Goal: Information Seeking & Learning: Learn about a topic

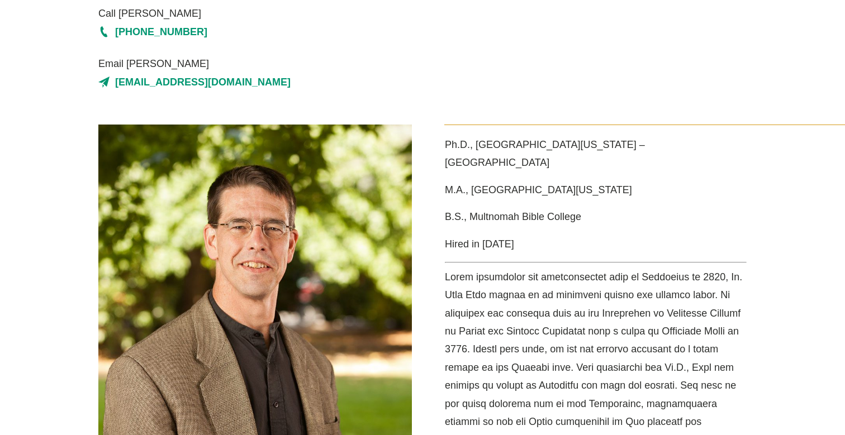
scroll to position [239, 0]
click at [61, 191] on div "Ph.D., University of Wisconsin – Madison M.A., University of Wisconsin – Madiso…" at bounding box center [422, 421] width 845 height 595
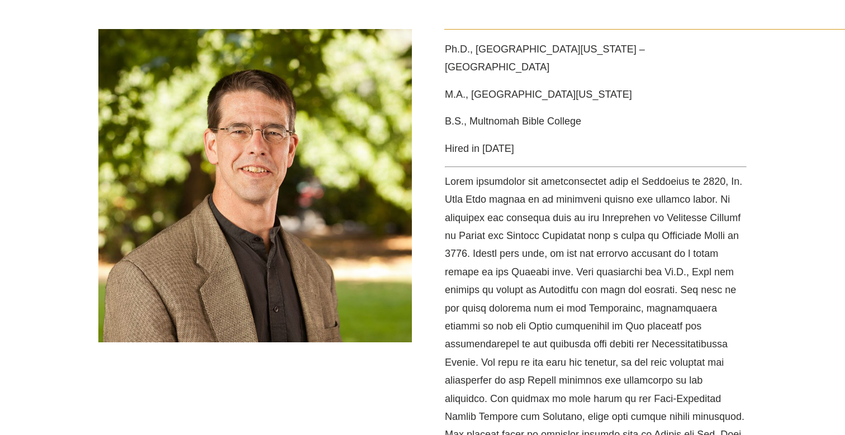
scroll to position [334, 0]
click at [422, 313] on div "Ph.D., University of Wisconsin – Madison M.A., University of Wisconsin – Madiso…" at bounding box center [589, 303] width 335 height 551
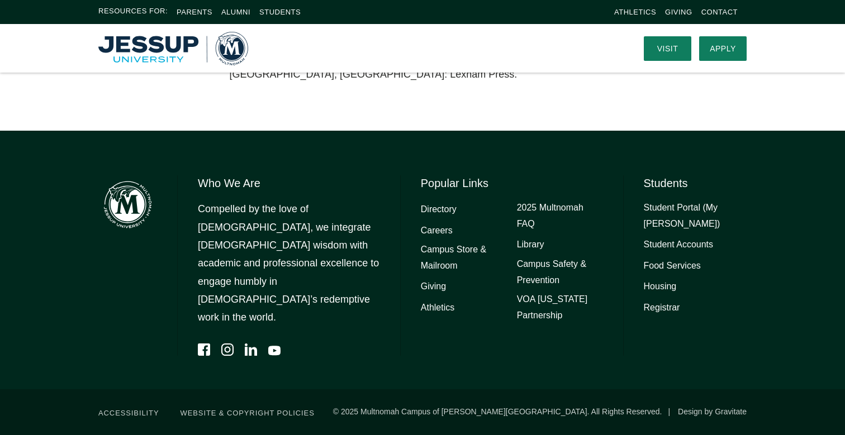
scroll to position [1199, 0]
click at [518, 232] on link "2025 Multnomah FAQ" at bounding box center [560, 216] width 86 height 32
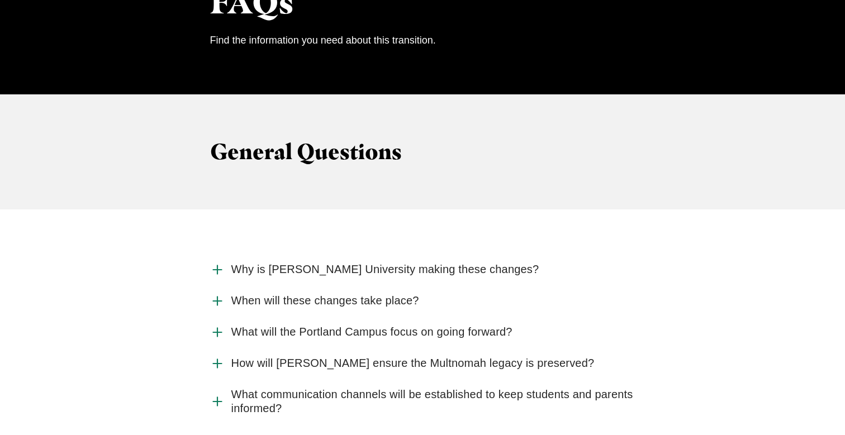
scroll to position [1080, 0]
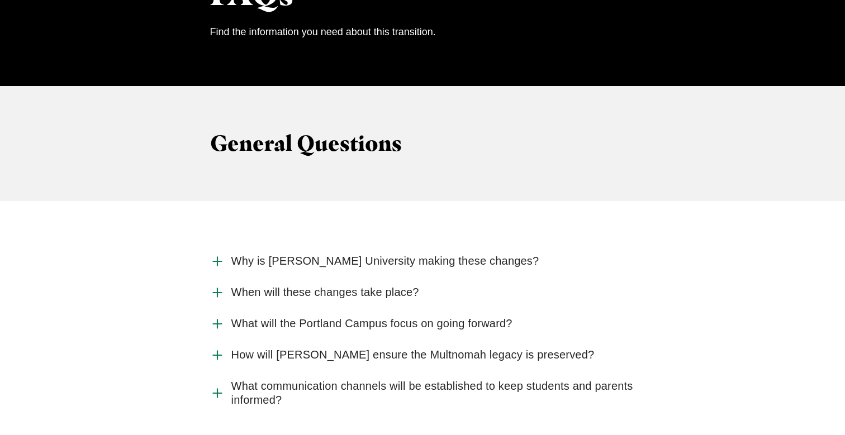
click at [481, 317] on span "What will the Portland Campus focus on going forward?" at bounding box center [371, 324] width 281 height 14
click at [0, 0] on input "What will the Portland Campus focus on going forward?" at bounding box center [0, 0] width 0 height 0
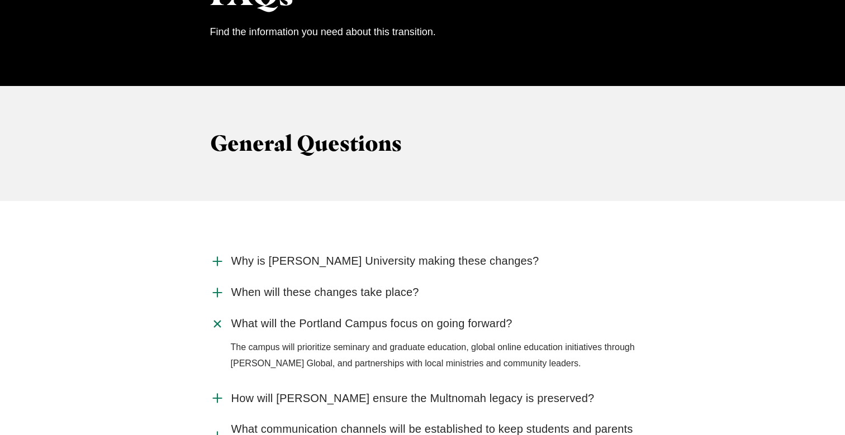
click at [392, 254] on span "Why is Jessup University making these changes?" at bounding box center [385, 261] width 308 height 14
click at [0, 0] on input "Why is Jessup University making these changes?" at bounding box center [0, 0] width 0 height 0
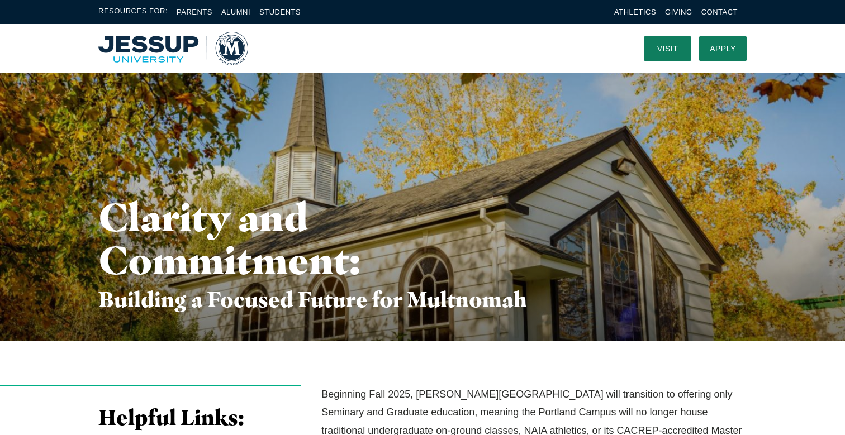
scroll to position [0, 0]
click at [138, 39] on img "Home" at bounding box center [173, 49] width 150 height 34
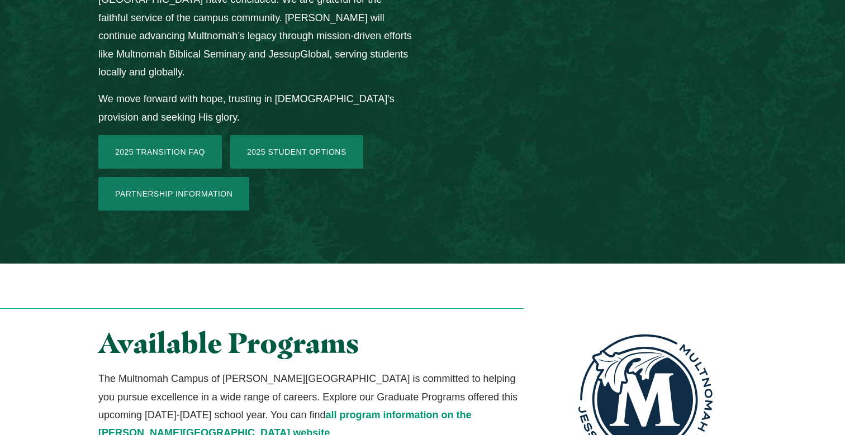
scroll to position [1784, 0]
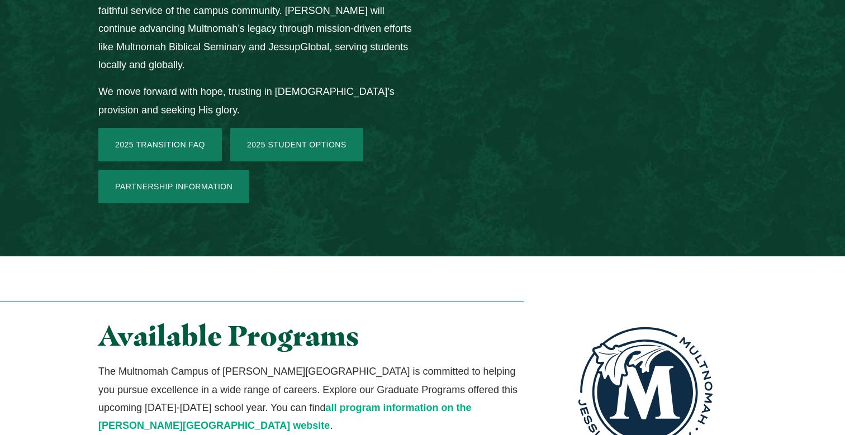
click at [389, 402] on link "all program information on the [PERSON_NAME][GEOGRAPHIC_DATA] website" at bounding box center [284, 416] width 373 height 29
